Goal: Find specific page/section: Find specific page/section

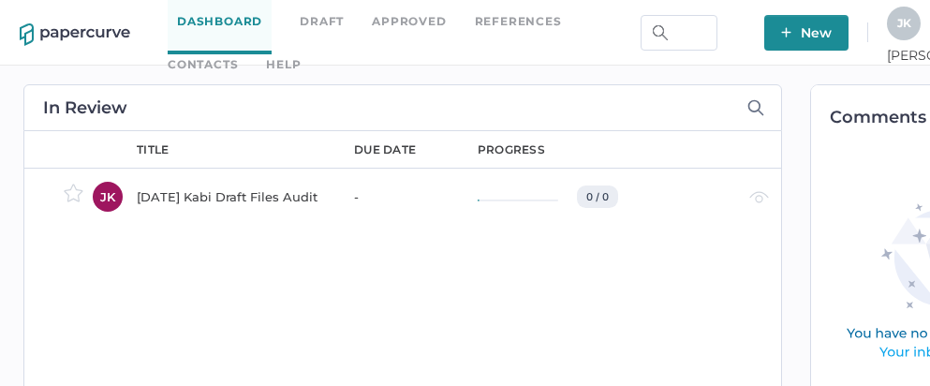
click at [238, 54] on link "Contacts" at bounding box center [203, 64] width 70 height 21
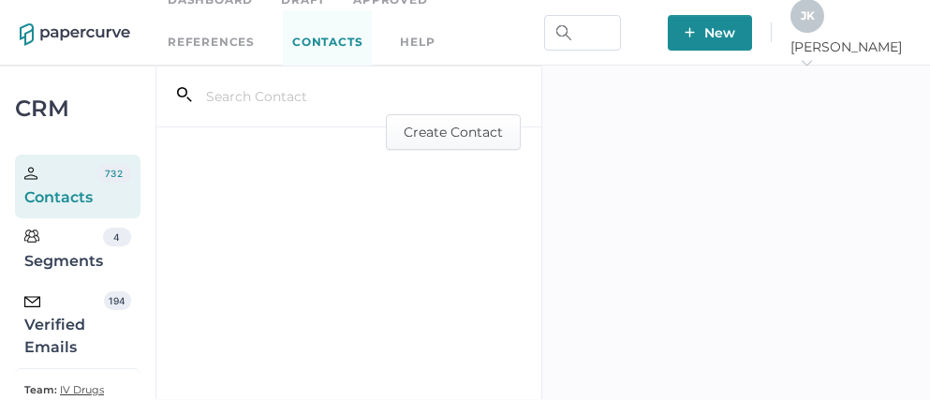
click at [34, 326] on div "Verified Emails" at bounding box center [64, 324] width 80 height 67
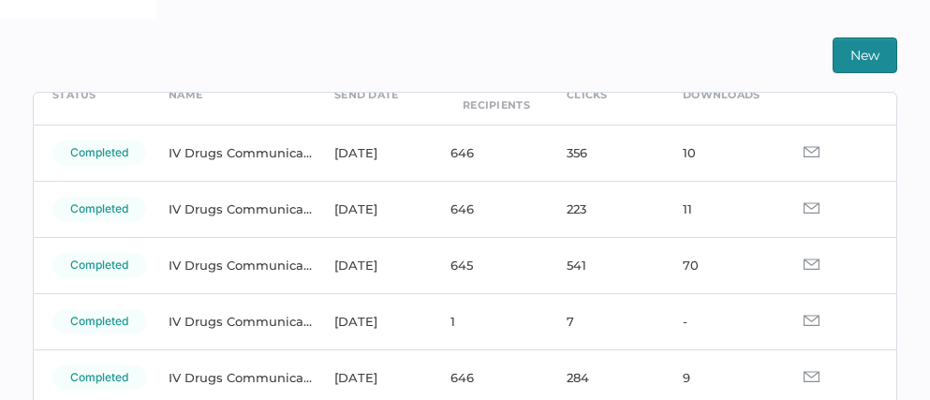
scroll to position [92, 0]
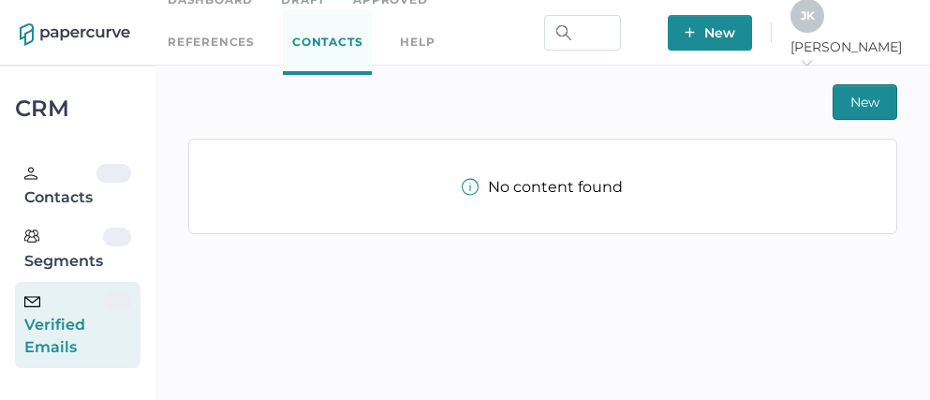
scroll to position [34, 0]
